Goal: Information Seeking & Learning: Learn about a topic

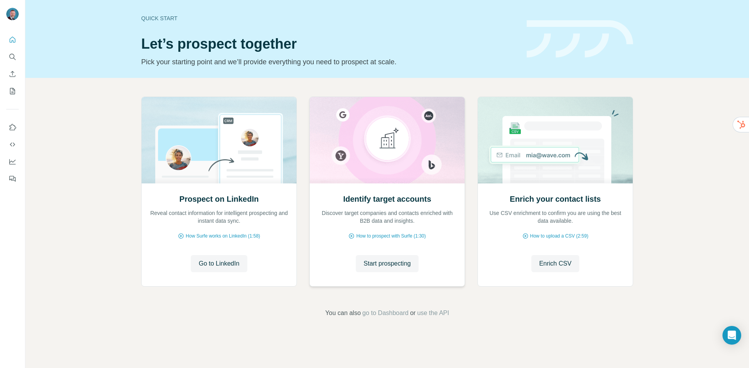
click at [358, 246] on div "Identify target accounts Discover target companies and contacts enriched with B…" at bounding box center [387, 235] width 155 height 104
click at [376, 264] on span "Start prospecting" at bounding box center [386, 263] width 47 height 9
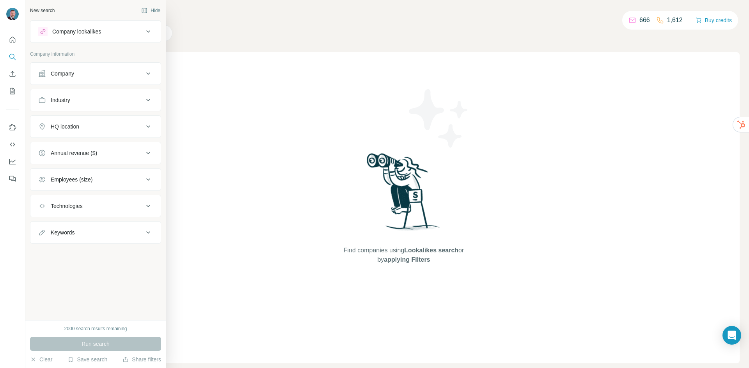
click at [87, 32] on div "Company lookalikes" at bounding box center [76, 32] width 49 height 8
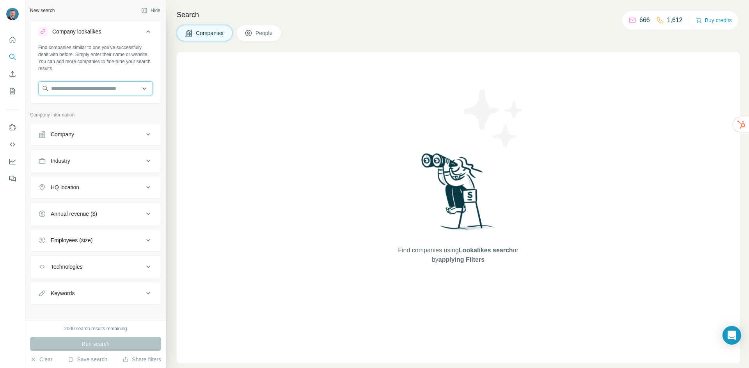
click at [112, 89] on input "text" at bounding box center [95, 88] width 115 height 14
type input "**********"
click at [102, 110] on p "[DOMAIN_NAME]" at bounding box center [85, 113] width 50 height 7
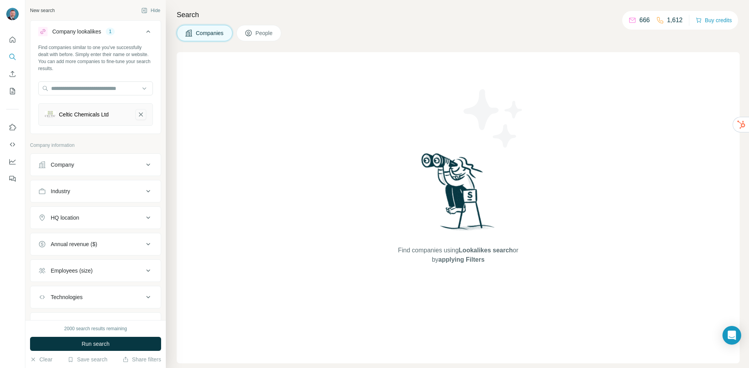
click at [137, 116] on icon "Celtic Chemicals Ltd-remove-button" at bounding box center [140, 115] width 7 height 8
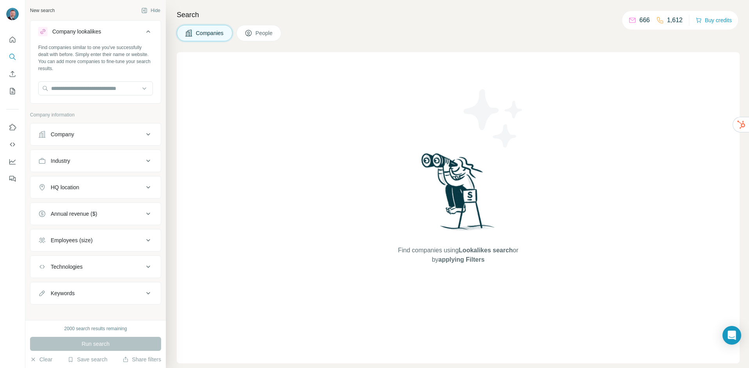
click at [77, 189] on div "HQ location" at bounding box center [65, 188] width 28 height 8
click at [78, 207] on input "text" at bounding box center [95, 207] width 115 height 14
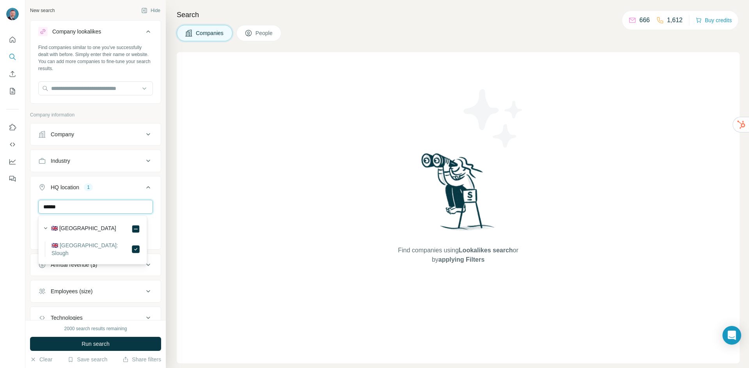
click at [58, 209] on input "******" at bounding box center [95, 207] width 115 height 14
click at [59, 209] on input "******" at bounding box center [95, 207] width 115 height 14
click at [57, 209] on input "******" at bounding box center [95, 207] width 115 height 14
click at [57, 207] on input "*******" at bounding box center [95, 207] width 115 height 14
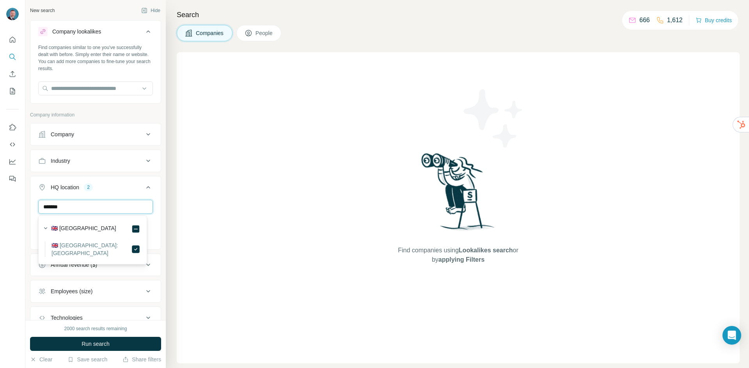
click at [57, 207] on input "*******" at bounding box center [95, 207] width 115 height 14
type input "*"
click at [53, 207] on input "*******" at bounding box center [95, 207] width 115 height 14
type input "********"
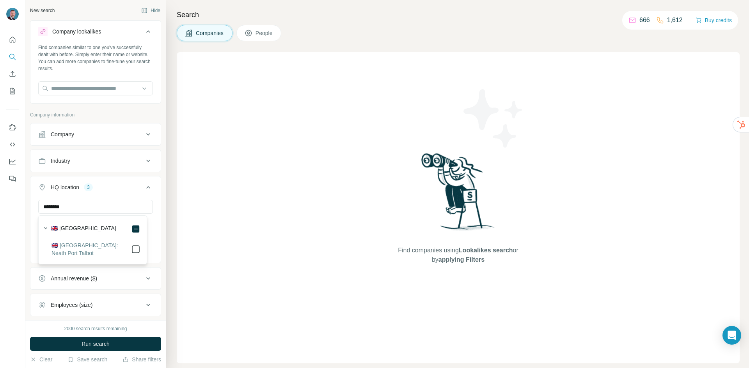
click at [131, 250] on icon at bounding box center [135, 249] width 9 height 9
click at [174, 169] on div "Search Companies People Find companies using Lookalikes search or by applying F…" at bounding box center [457, 184] width 583 height 368
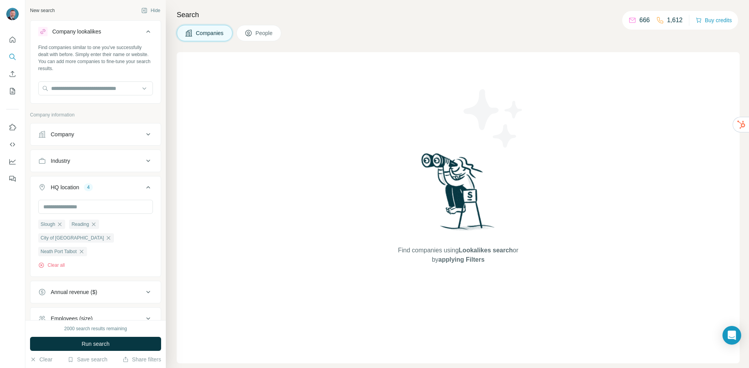
click at [105, 162] on div "Industry" at bounding box center [90, 161] width 105 height 8
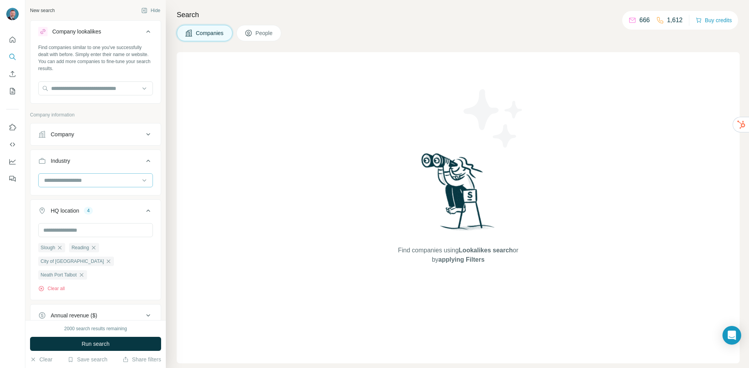
click at [100, 181] on input at bounding box center [91, 180] width 96 height 9
click at [101, 181] on input at bounding box center [91, 180] width 96 height 9
click at [96, 177] on input at bounding box center [91, 180] width 96 height 9
click at [91, 208] on div "Chemical" at bounding box center [93, 204] width 96 height 8
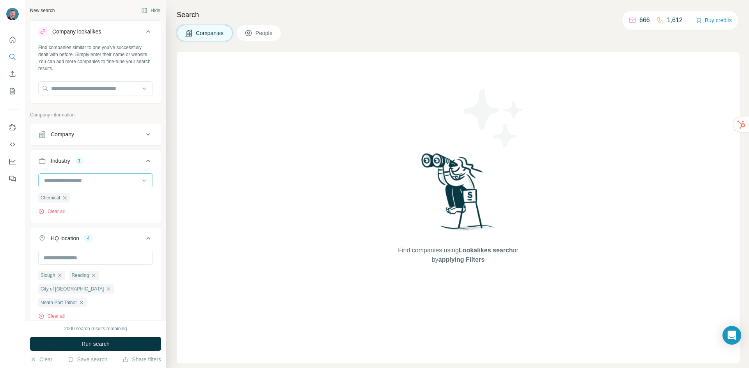
click at [87, 182] on input at bounding box center [91, 180] width 96 height 9
click at [103, 222] on div "Chemical Engineering" at bounding box center [93, 218] width 96 height 8
click at [78, 183] on input at bounding box center [91, 180] width 96 height 9
click at [94, 190] on div "Pharmaceutical" at bounding box center [93, 186] width 96 height 8
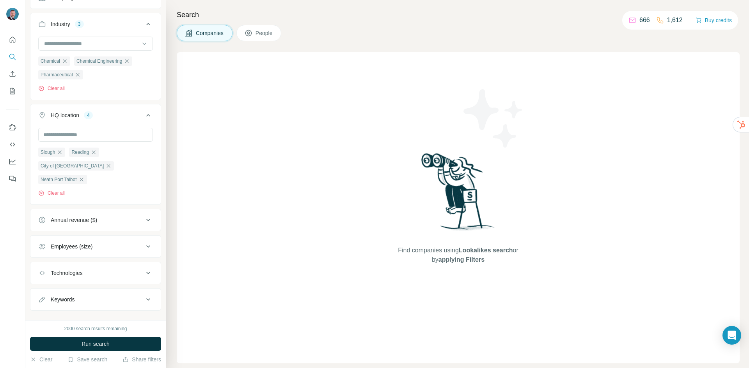
scroll to position [137, 0]
click at [76, 243] on div "Employees (size)" at bounding box center [72, 247] width 42 height 8
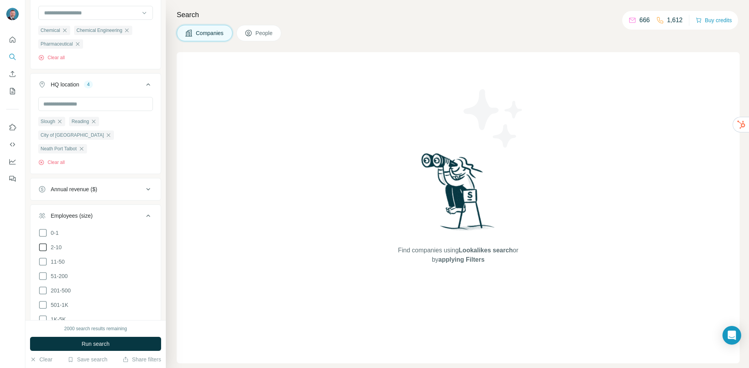
scroll to position [176, 0]
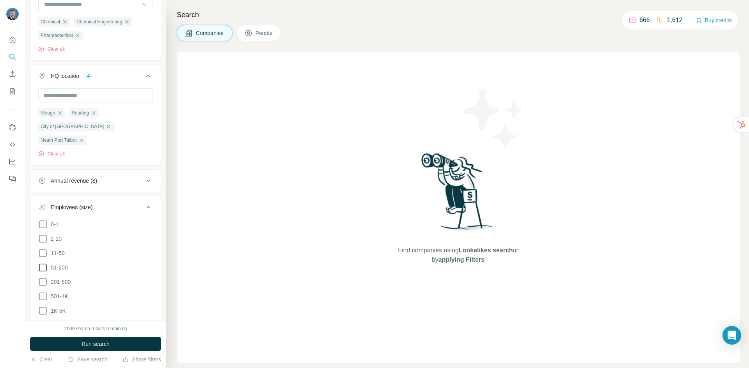
click at [43, 263] on icon at bounding box center [42, 267] width 9 height 9
click at [42, 278] on icon at bounding box center [42, 282] width 9 height 9
click at [44, 249] on icon at bounding box center [42, 253] width 9 height 9
click at [44, 250] on icon at bounding box center [43, 254] width 8 height 8
click at [29, 231] on div "New search Hide Company lookalikes Find companies similar to one you've success…" at bounding box center [95, 160] width 140 height 321
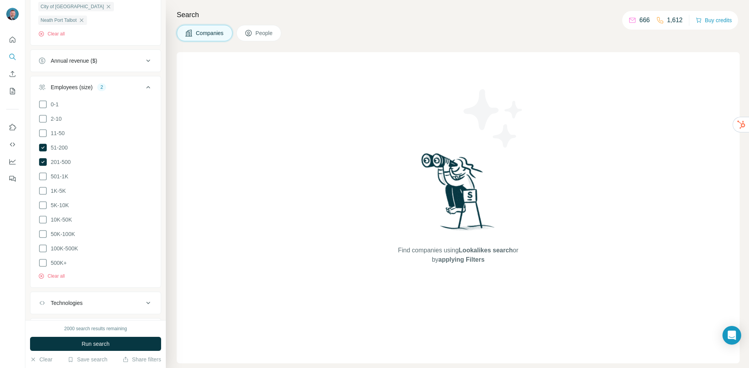
scroll to position [310, 0]
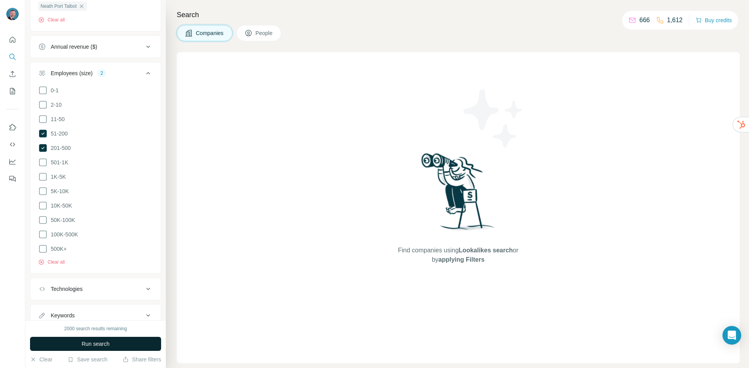
click at [124, 342] on button "Run search" at bounding box center [95, 344] width 131 height 14
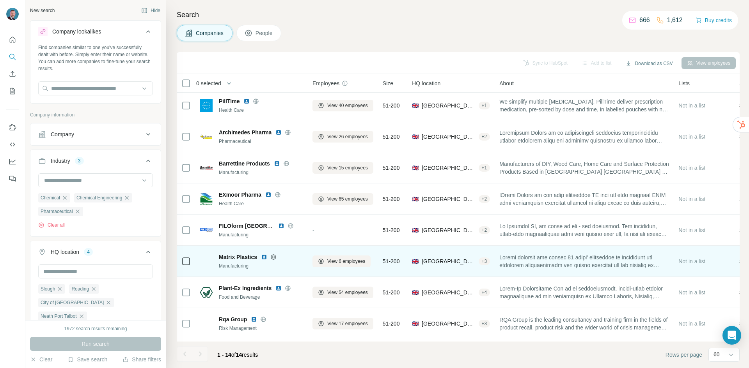
scroll to position [0, 0]
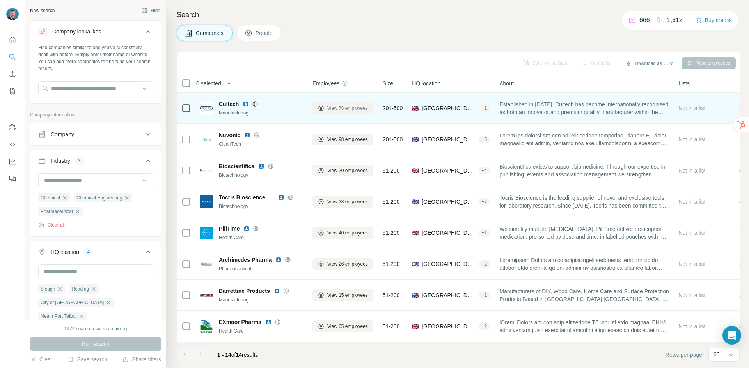
click at [324, 108] on button "View 78 employees" at bounding box center [342, 109] width 61 height 12
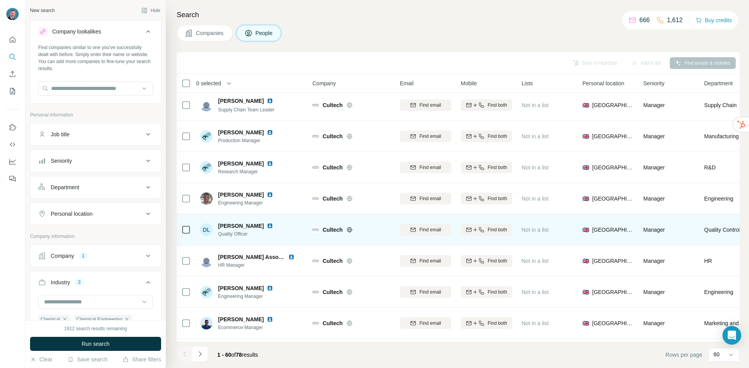
scroll to position [39, 0]
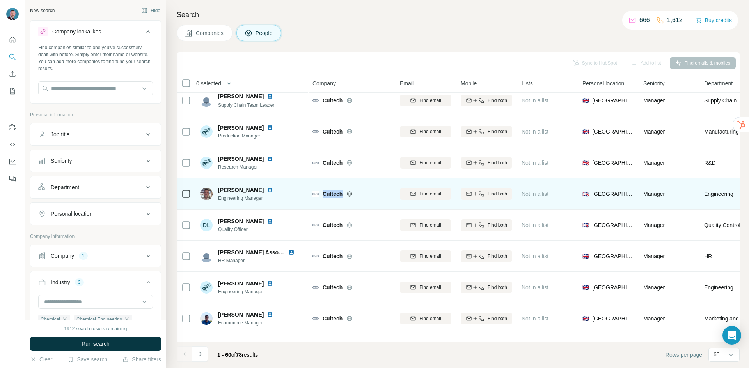
drag, startPoint x: 344, startPoint y: 194, endPoint x: 322, endPoint y: 193, distance: 21.1
click at [322, 193] on div "Cultech" at bounding box center [356, 194] width 68 height 8
